Goal: Task Accomplishment & Management: Manage account settings

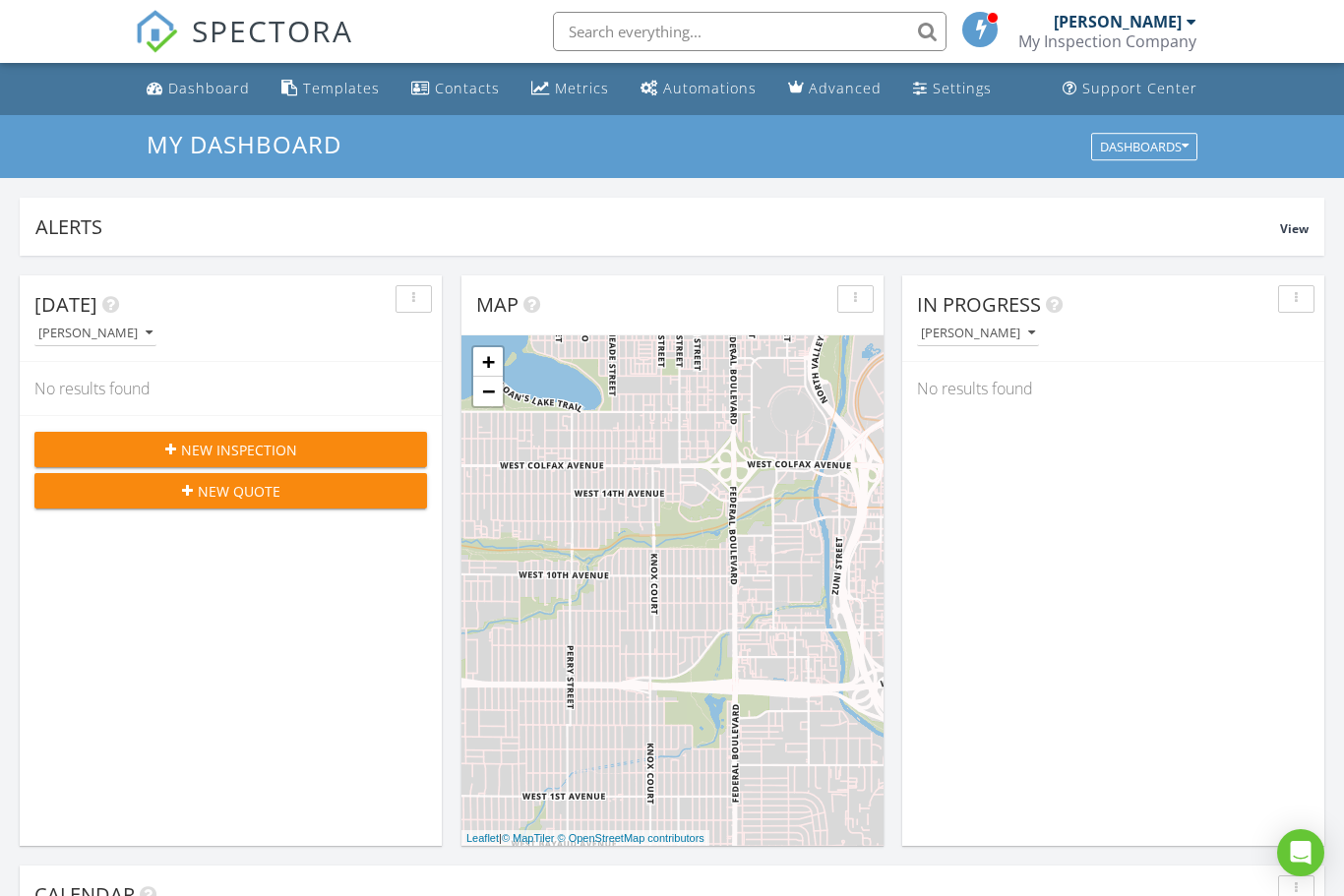
scroll to position [1792, 1345]
click at [327, 92] on div "Templates" at bounding box center [341, 88] width 77 height 19
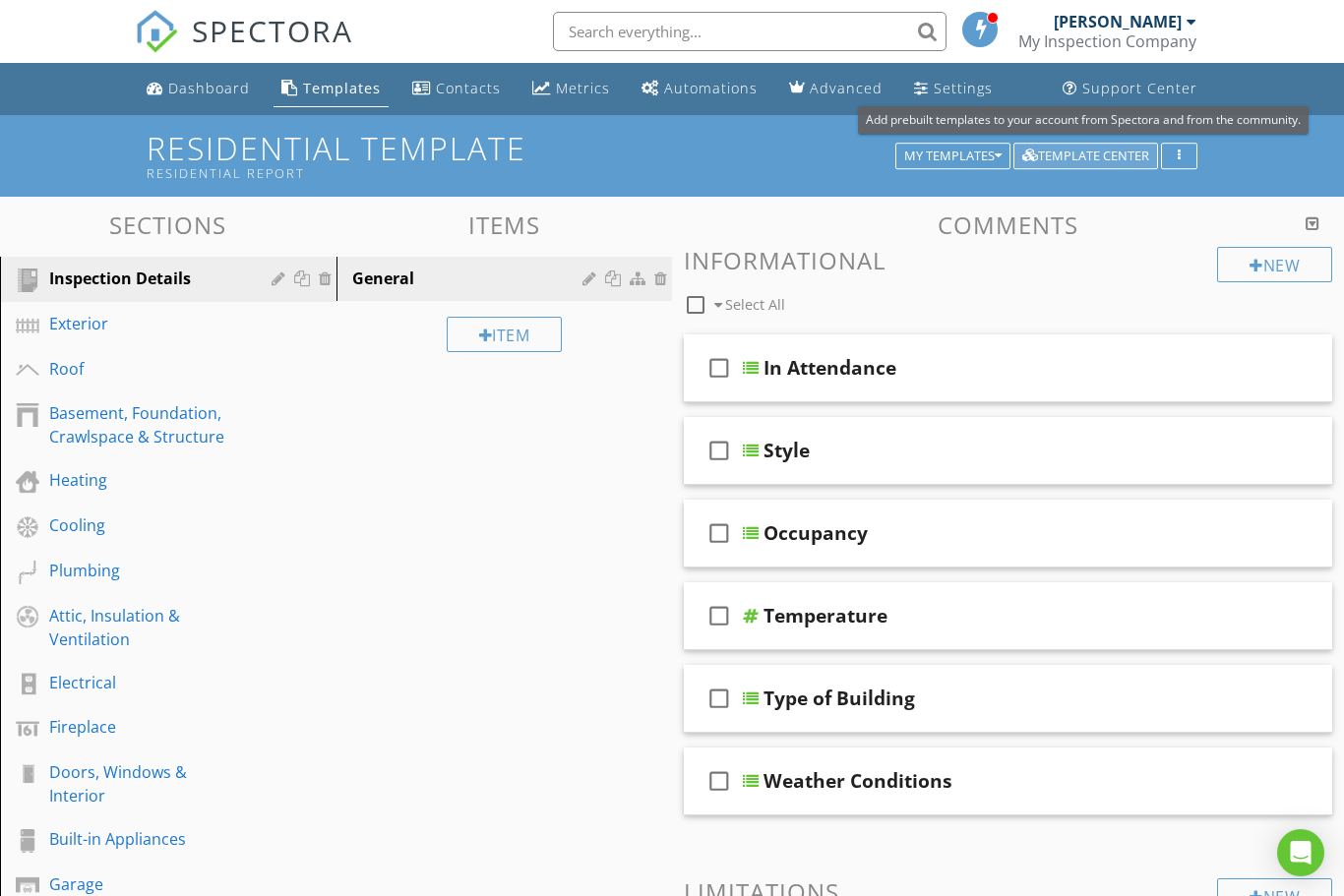
click at [1136, 154] on div "Template Center" at bounding box center [1086, 156] width 127 height 14
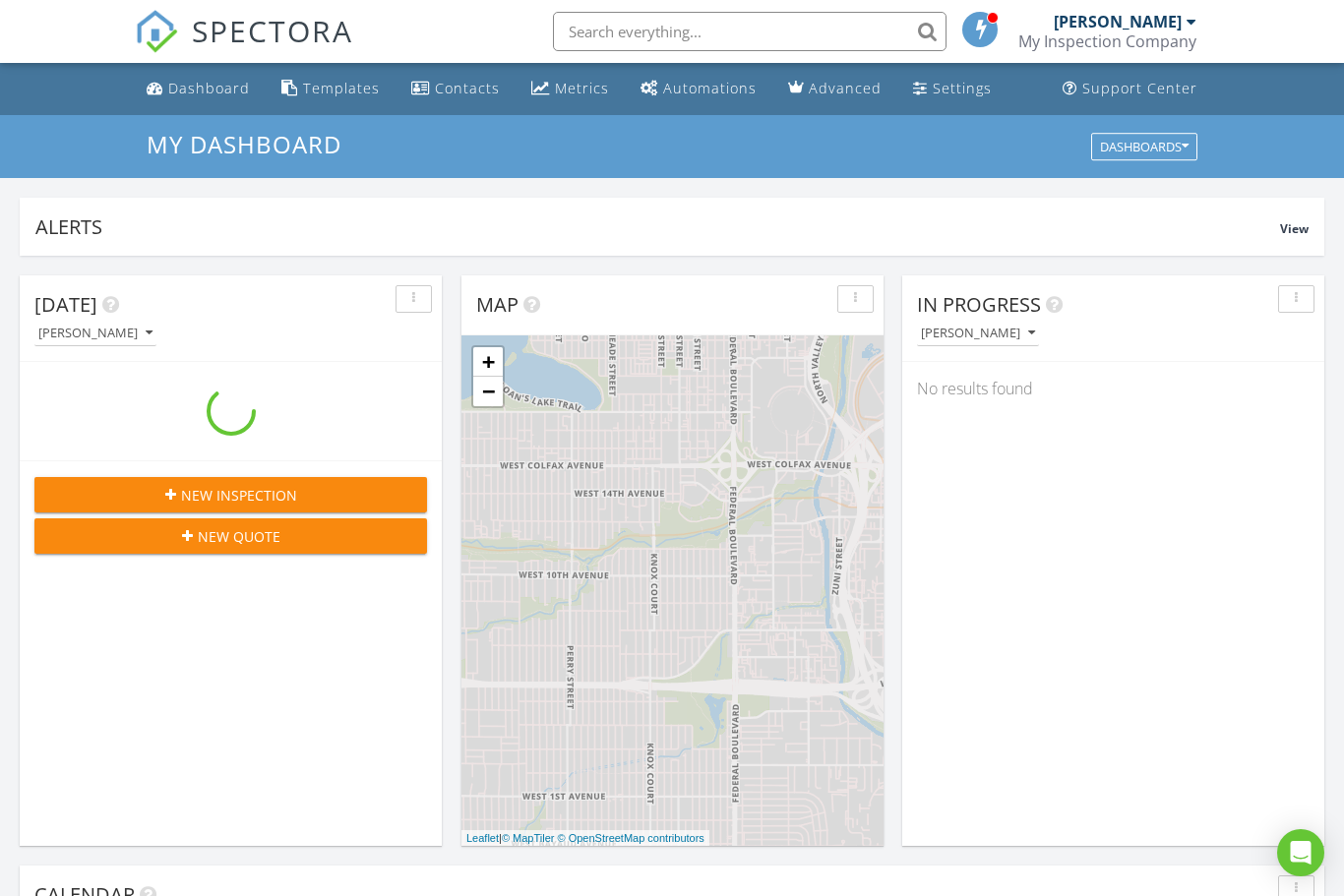
scroll to position [1792, 1345]
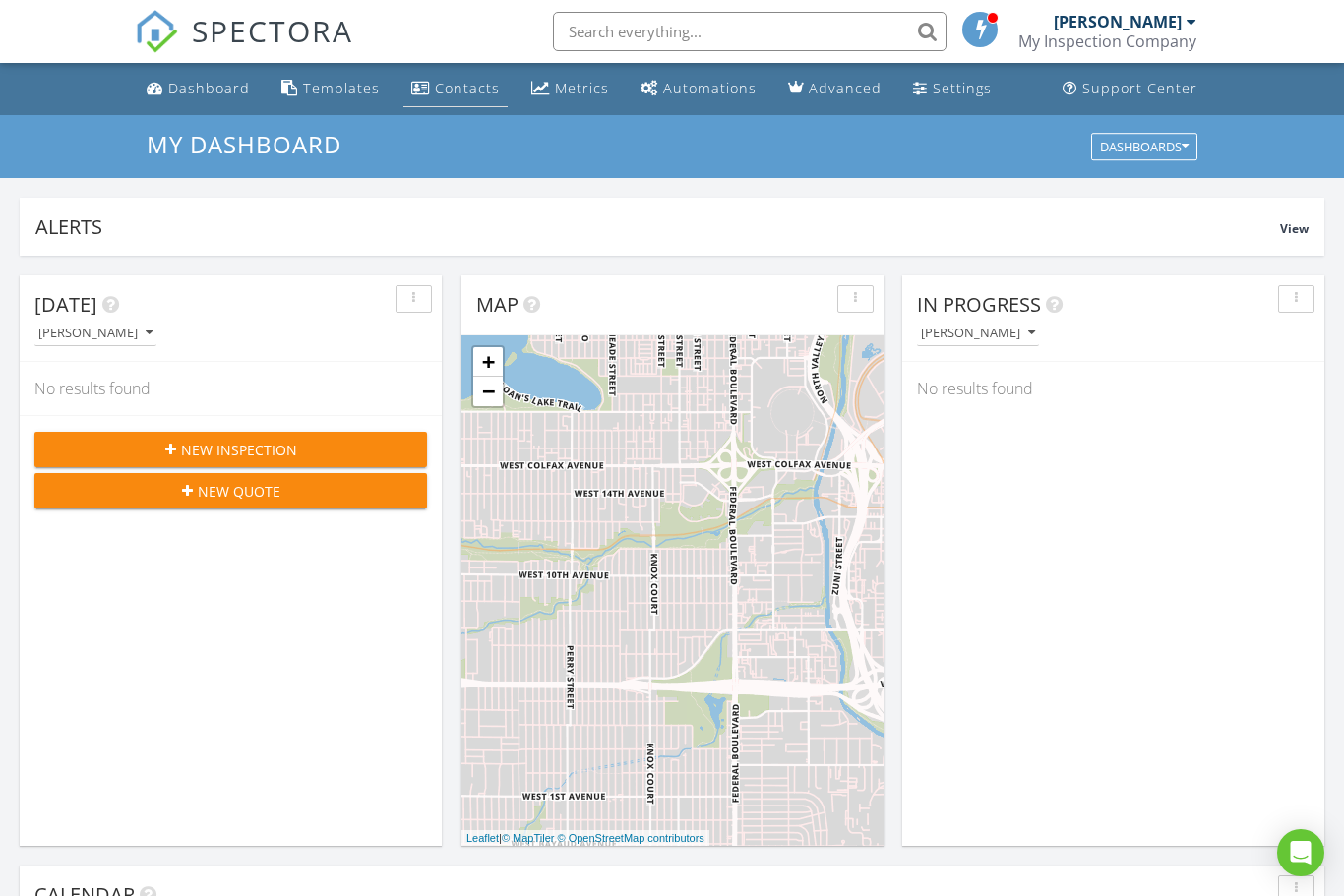
click at [435, 90] on div "Contacts" at bounding box center [468, 88] width 65 height 19
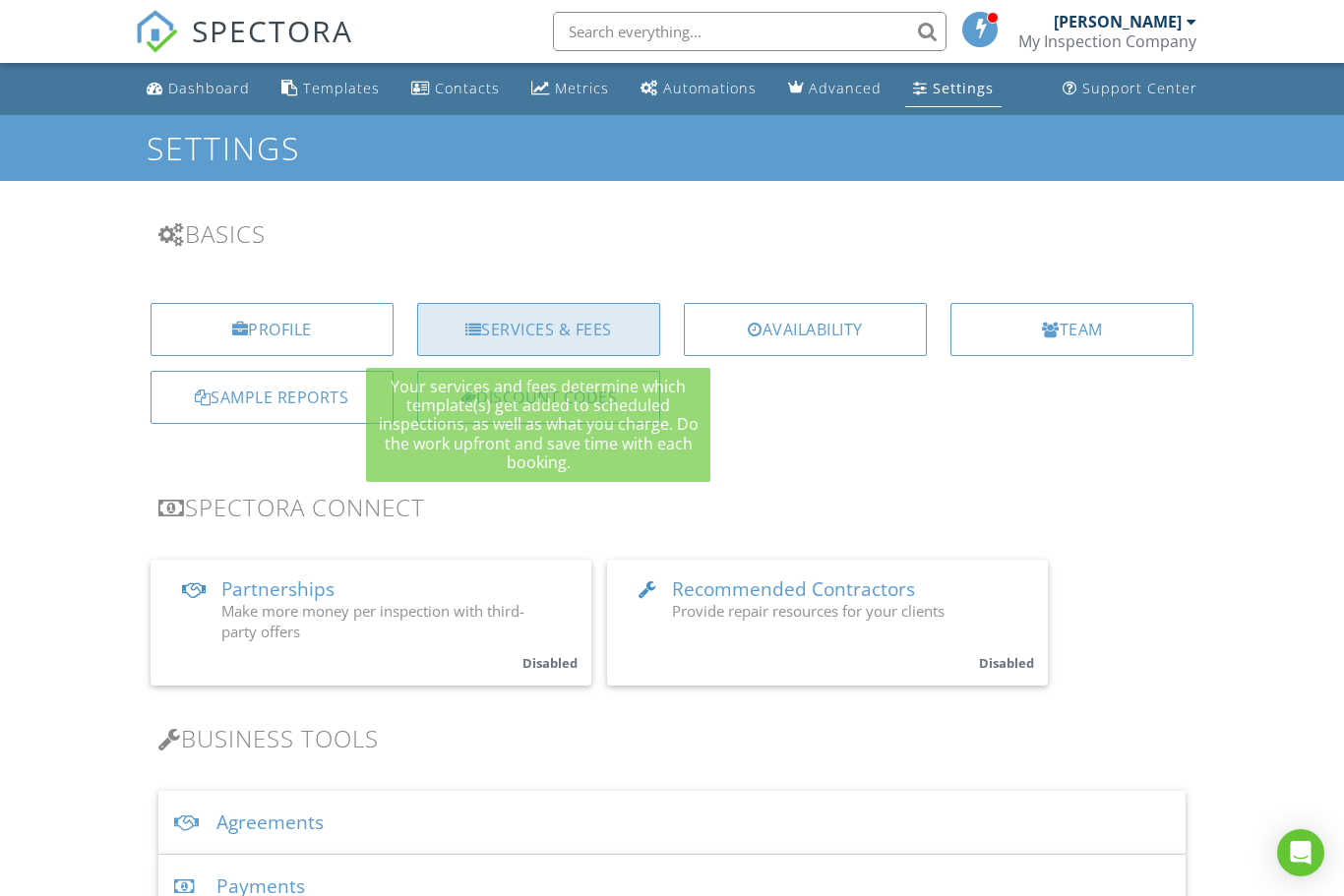
click at [493, 349] on div "Services & Fees" at bounding box center [539, 329] width 243 height 53
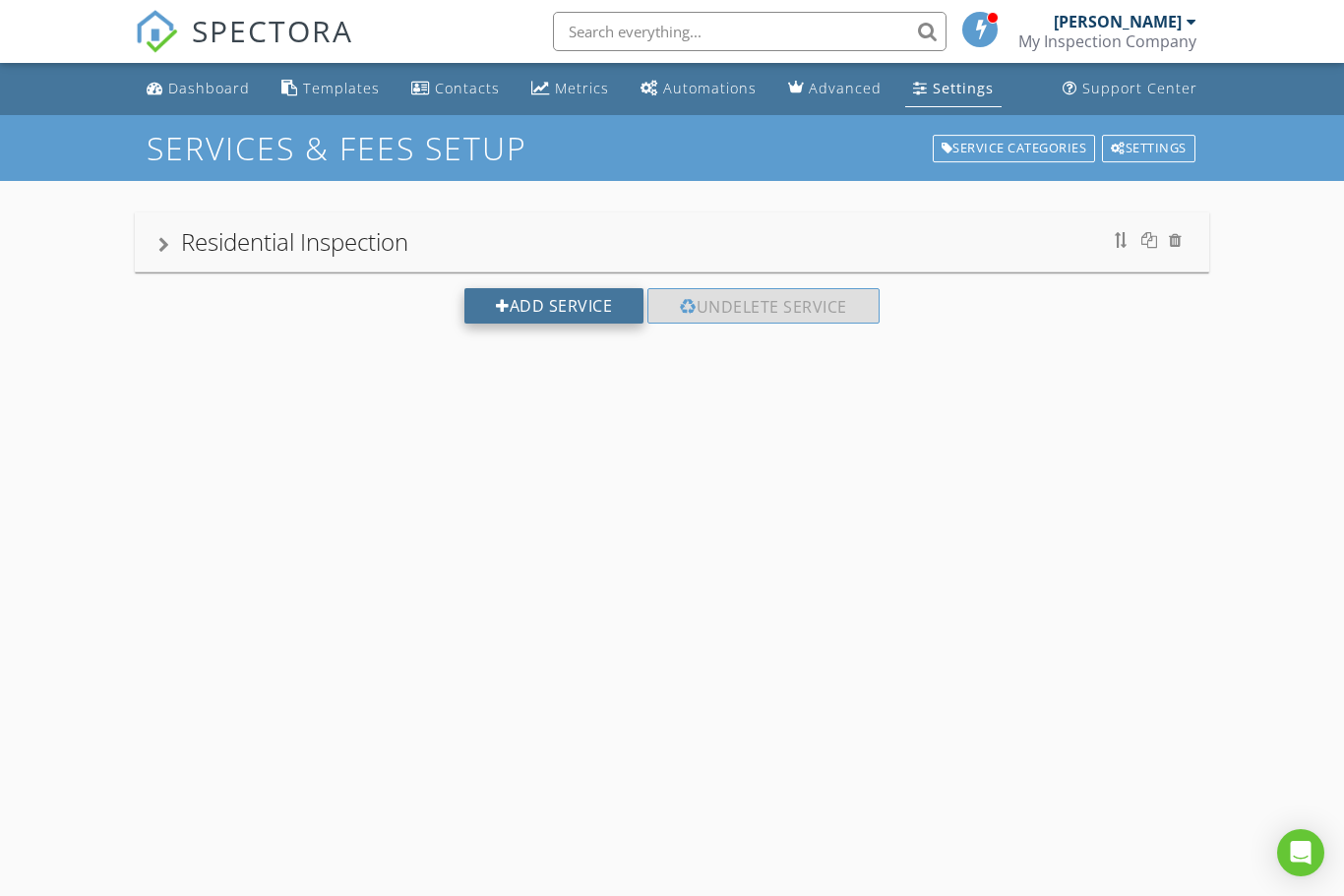
click at [496, 299] on div at bounding box center [503, 307] width 14 height 16
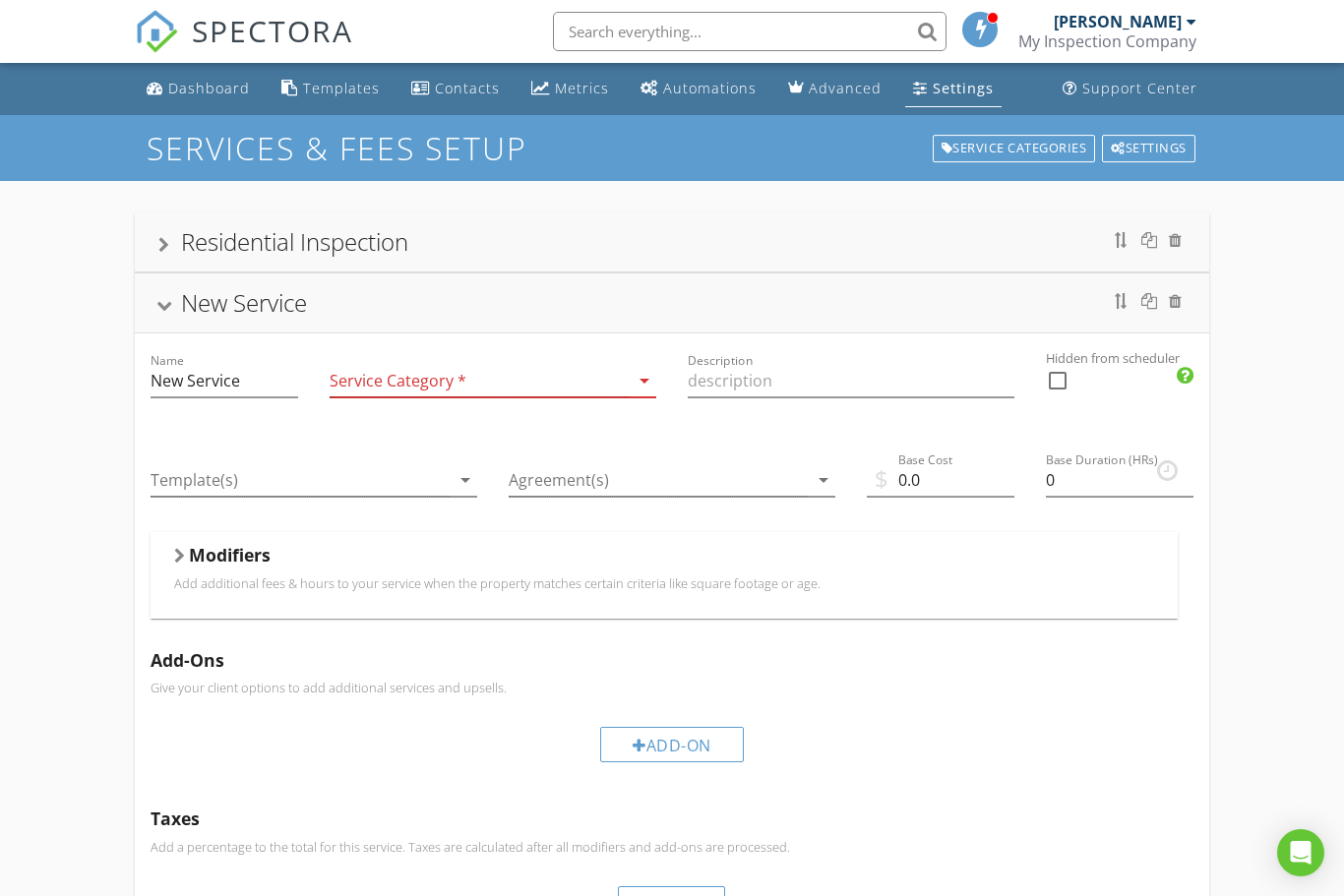
click at [640, 381] on icon "arrow_drop_down" at bounding box center [645, 381] width 24 height 24
